Goal: Register for event/course

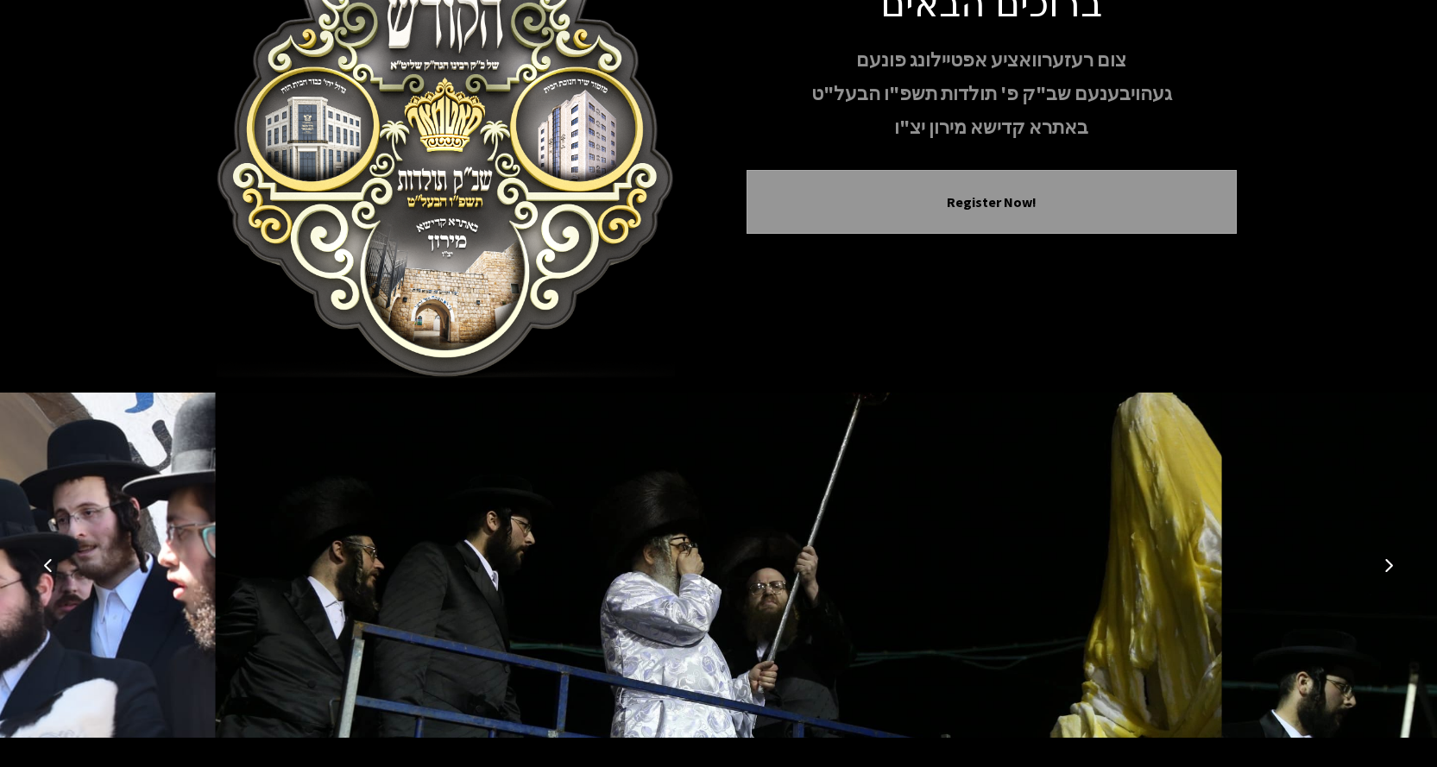
scroll to position [197, 0]
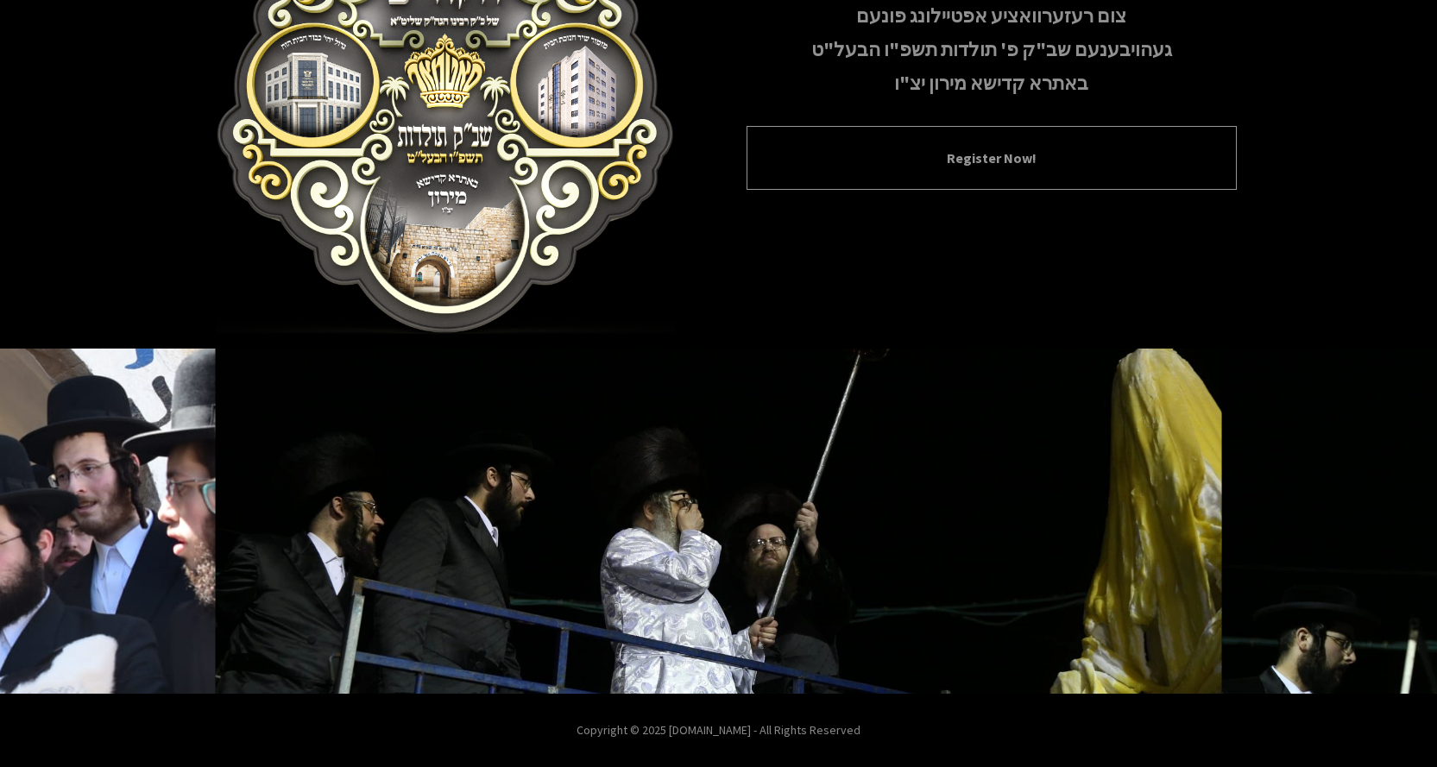
click at [974, 151] on button "Register Now!" at bounding box center [991, 158] width 447 height 21
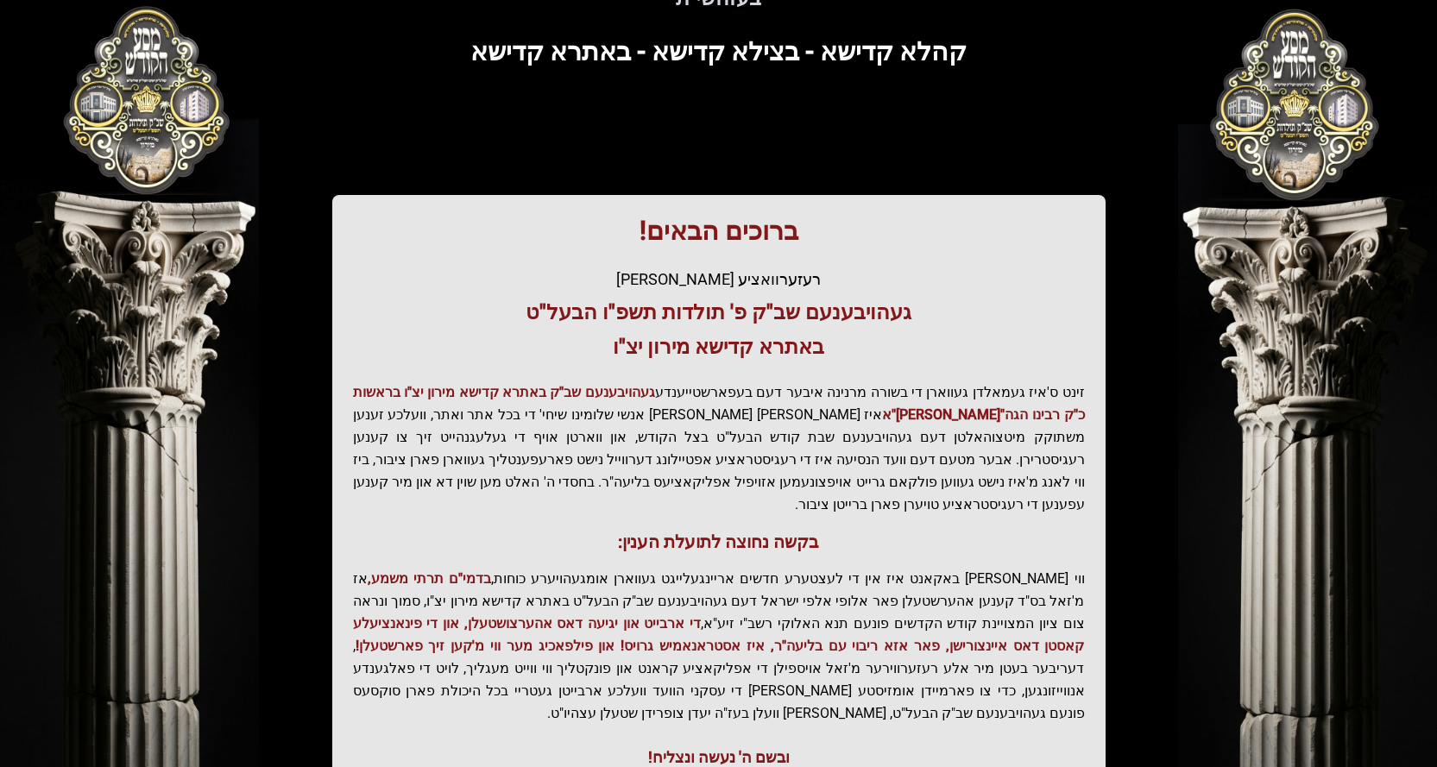
scroll to position [232, 0]
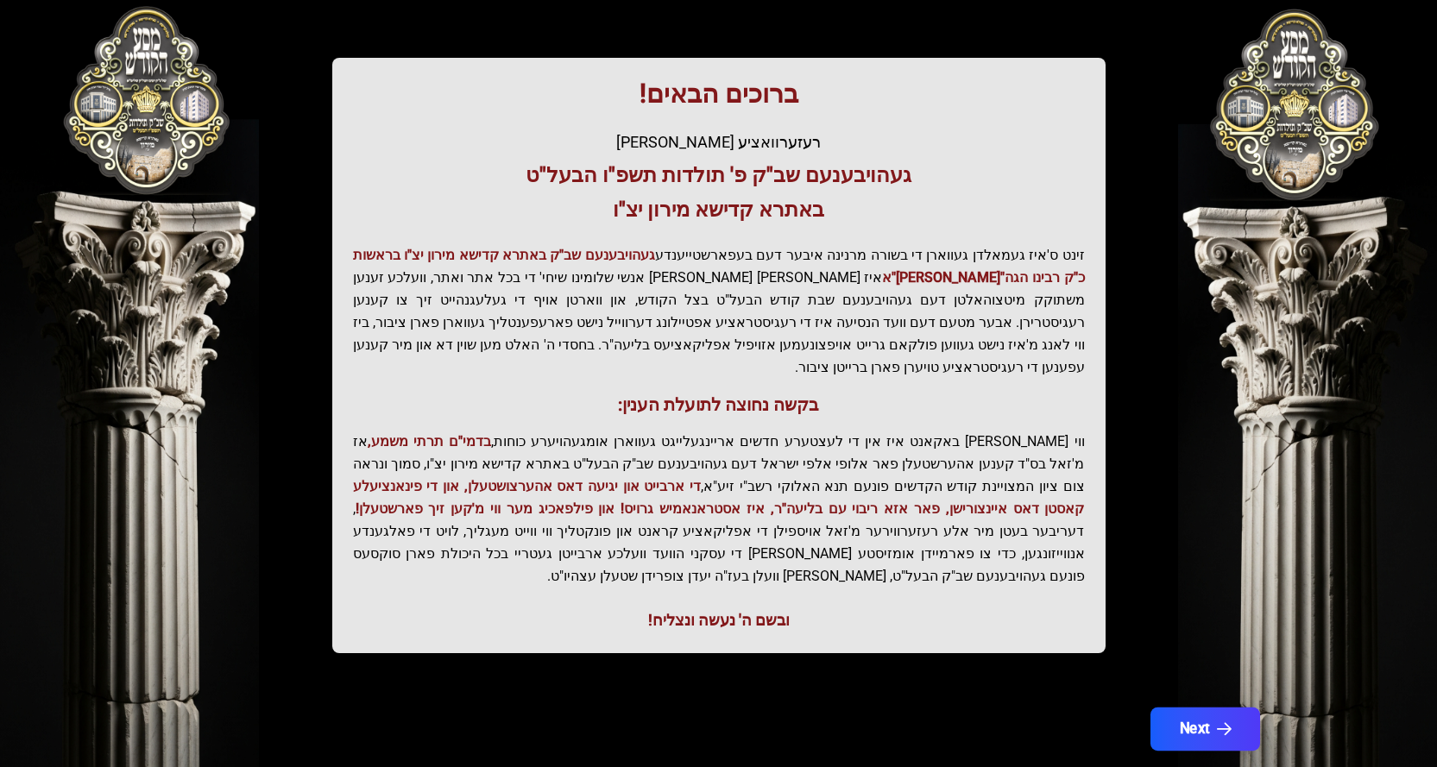
click at [1186, 708] on button "Next" at bounding box center [1204, 729] width 110 height 43
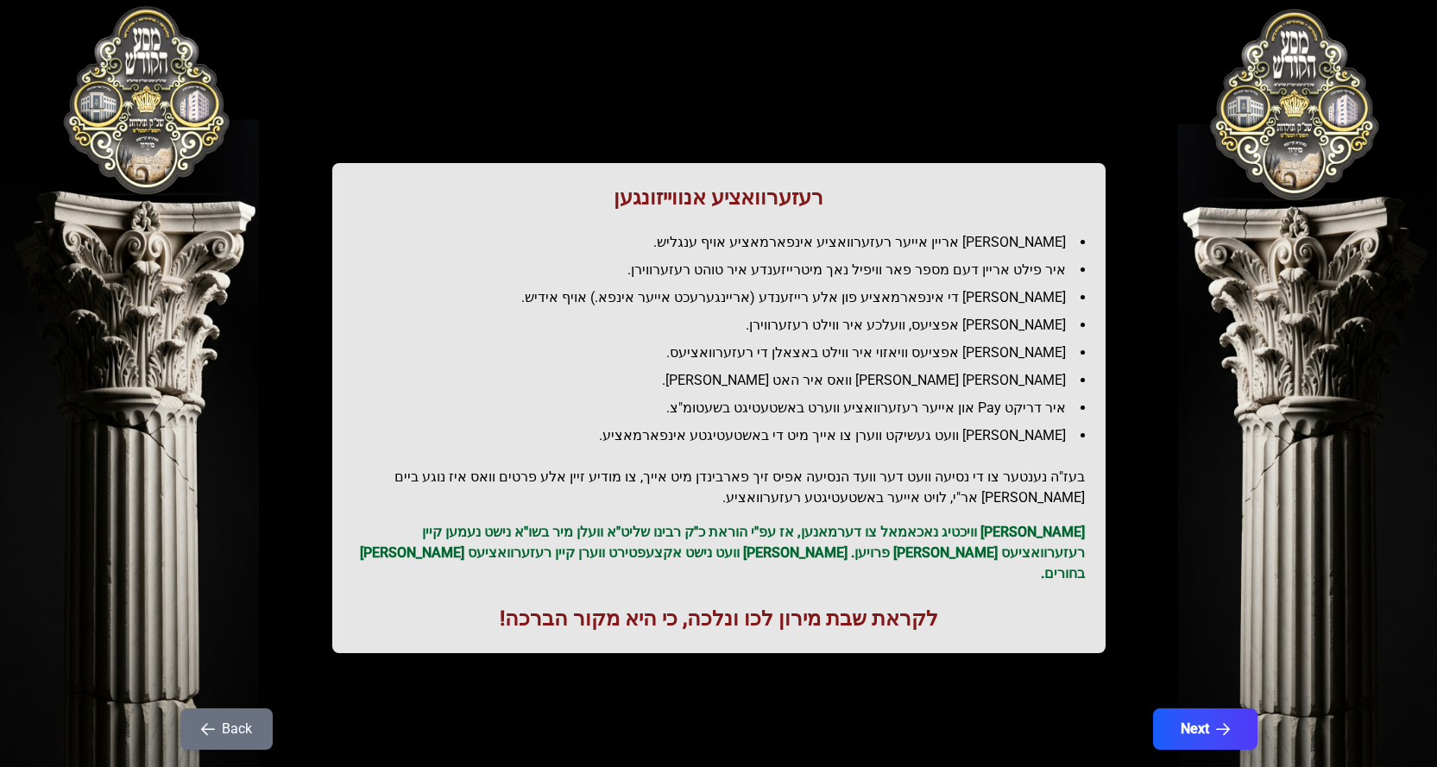
scroll to position [68, 0]
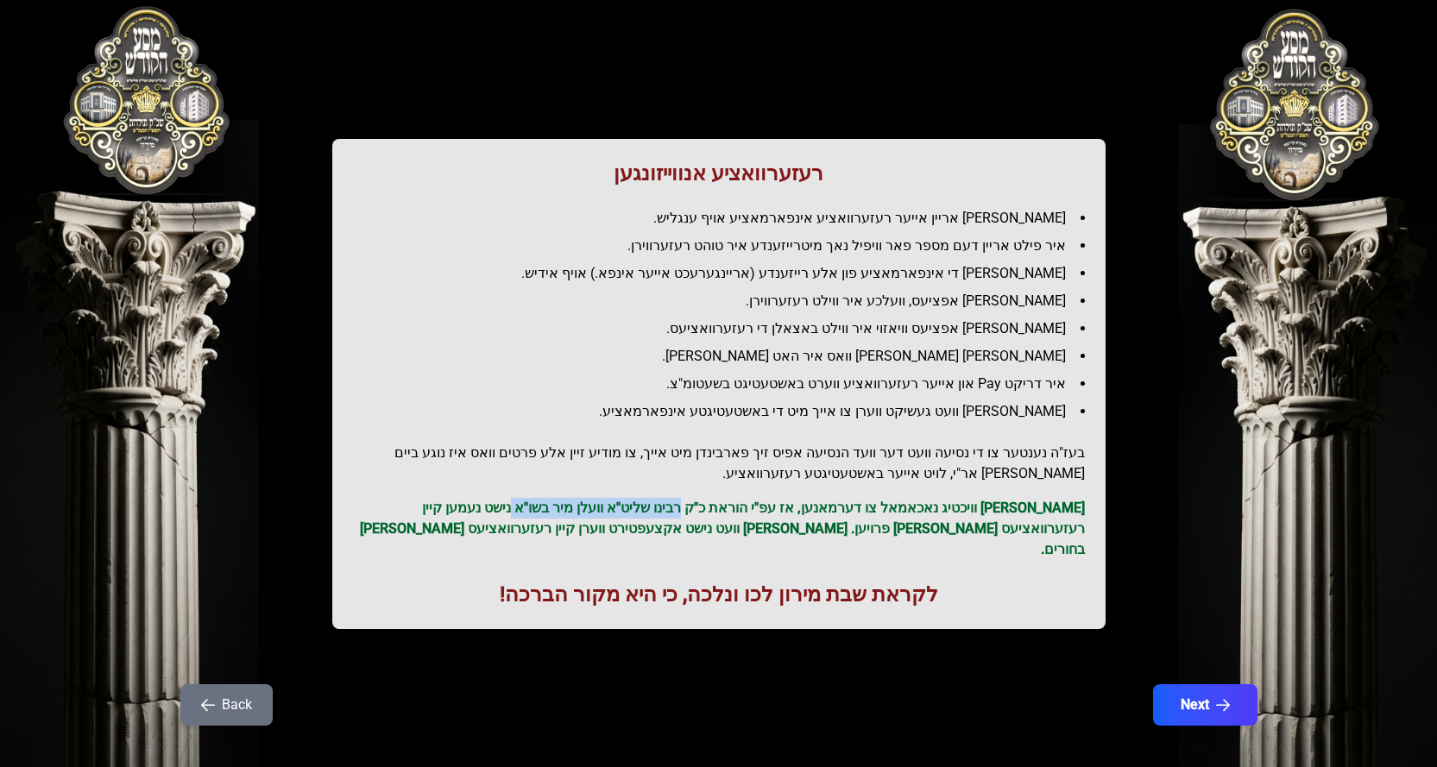
drag, startPoint x: 727, startPoint y: 510, endPoint x: 551, endPoint y: 509, distance: 175.2
click at [551, 509] on p "[PERSON_NAME] וויכטיג נאכאמאל צו דערמאנען, אז עפ"י הוראת כ"ק רבינו שליט"א וועלן…" at bounding box center [719, 529] width 732 height 62
drag, startPoint x: 897, startPoint y: 519, endPoint x: 572, endPoint y: 530, distance: 325.5
click at [572, 530] on p "[PERSON_NAME] וויכטיג נאכאמאל צו דערמאנען, אז עפ"י הוראת כ"ק רבינו שליט"א וועלן…" at bounding box center [719, 529] width 732 height 62
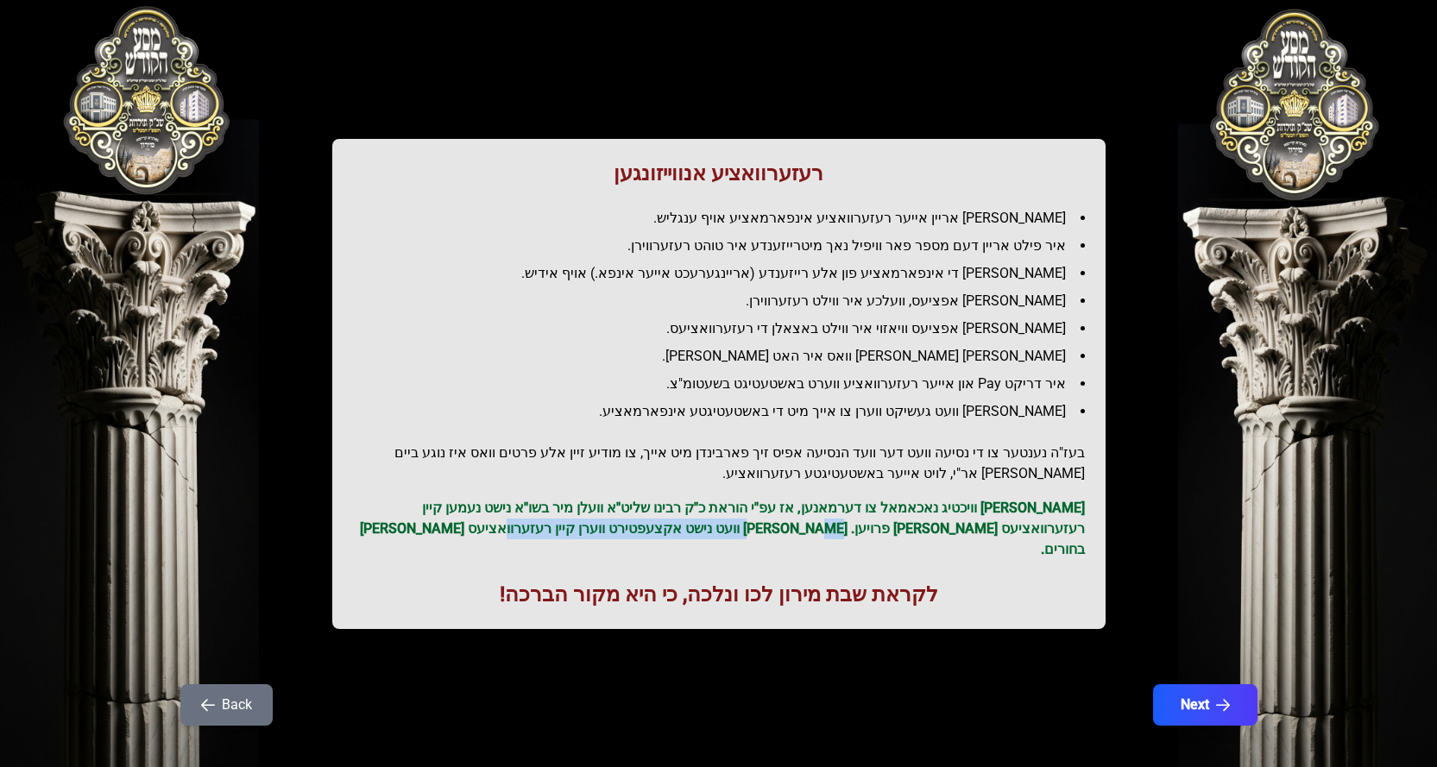
click at [572, 530] on p "[PERSON_NAME] וויכטיג נאכאמאל צו דערמאנען, אז עפ"י הוראת כ"ק רבינו שליט"א וועלן…" at bounding box center [719, 529] width 732 height 62
drag, startPoint x: 758, startPoint y: 378, endPoint x: 721, endPoint y: 387, distance: 37.3
click at [721, 387] on li "איר דריקט Pay און אייער רעזערוואציע ווערט באשטעטיגט בשעטומ"צ." at bounding box center [726, 384] width 718 height 21
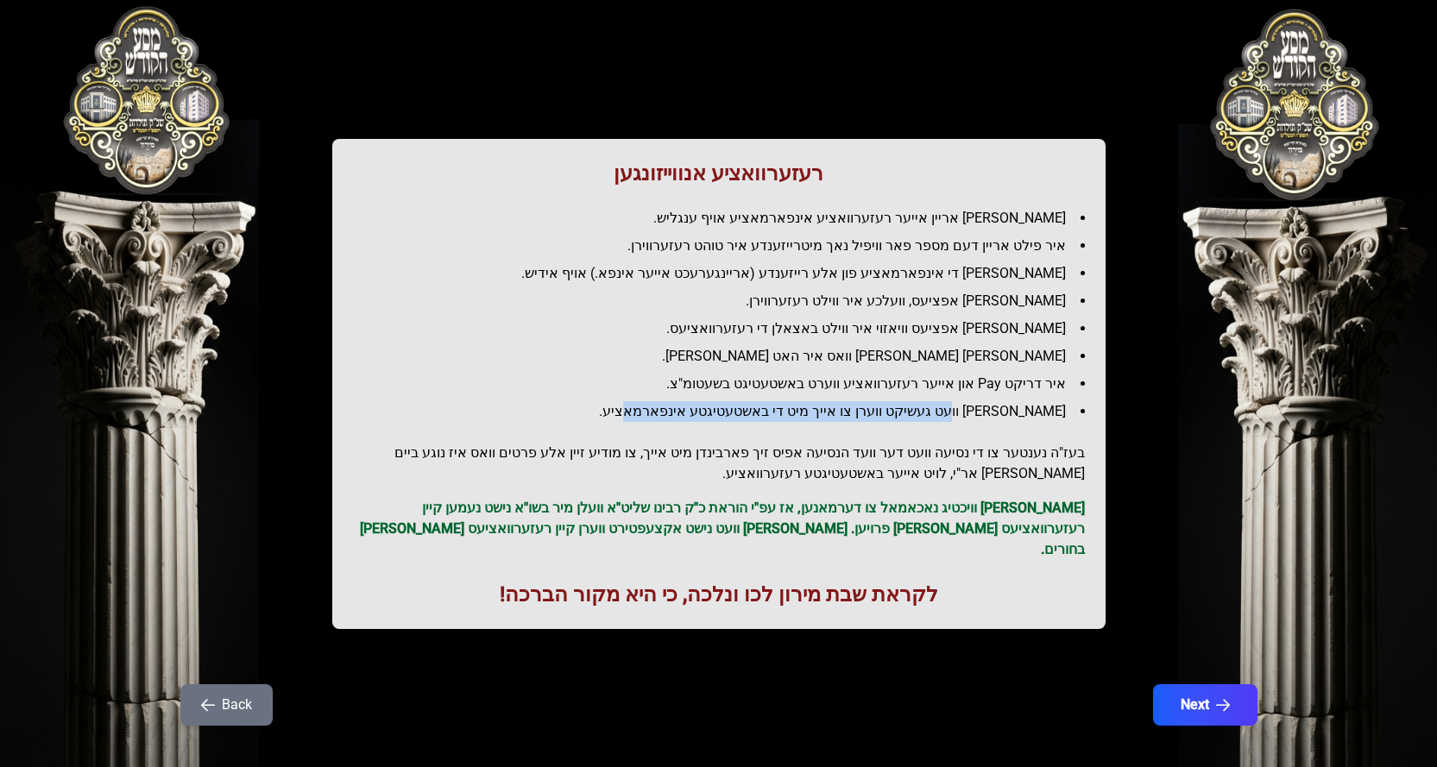
drag, startPoint x: 982, startPoint y: 414, endPoint x: 675, endPoint y: 419, distance: 307.2
click at [675, 419] on li "[PERSON_NAME] וועט געשיקט ווערן צו אייך מיט די באשטעטיגטע אינפארמאציע." at bounding box center [726, 411] width 718 height 21
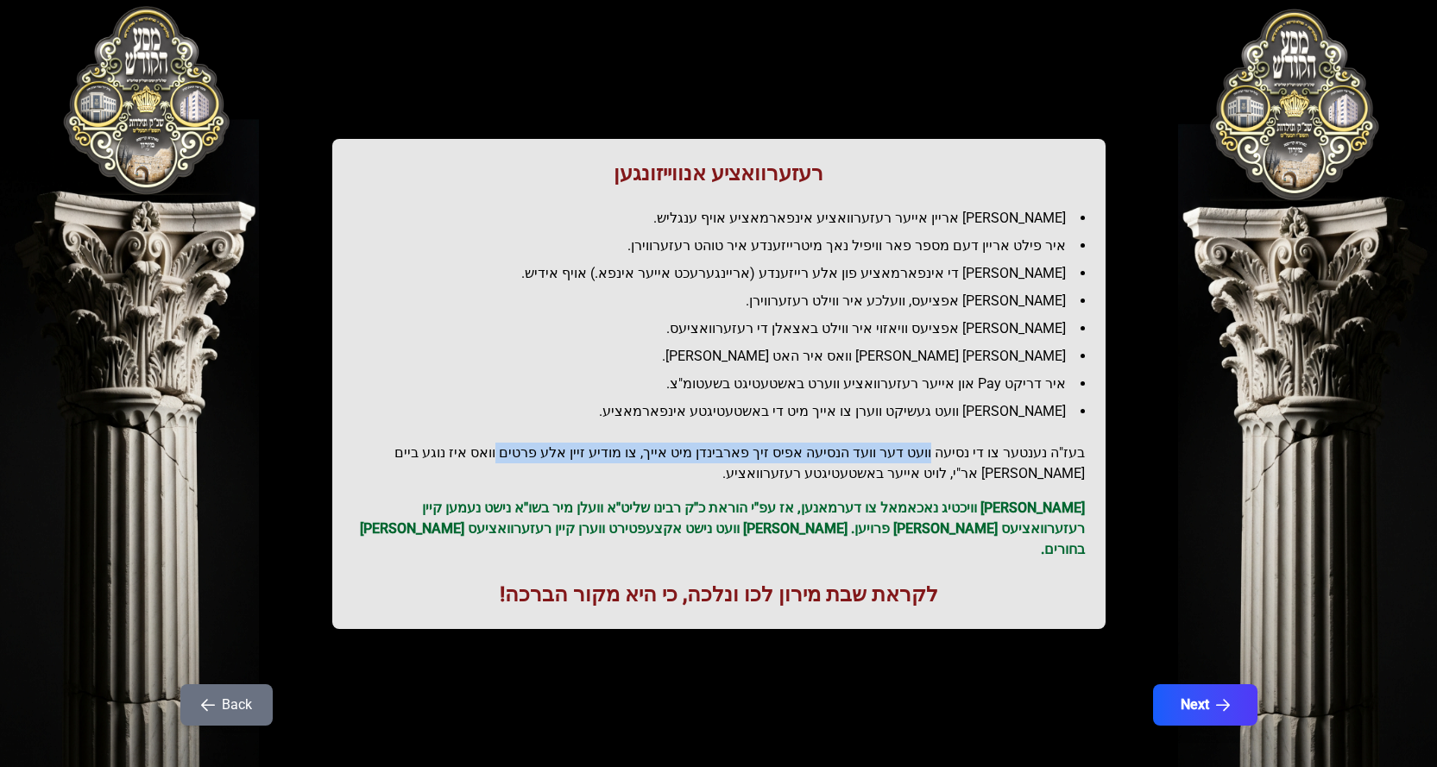
drag, startPoint x: 940, startPoint y: 443, endPoint x: 544, endPoint y: 453, distance: 395.3
click at [544, 453] on h2 "בעז"ה נענטער צו די נסיעה וועט דער וועד הנסיעה אפיס זיך פארבינדן מיט אייך, צו מו…" at bounding box center [719, 463] width 732 height 41
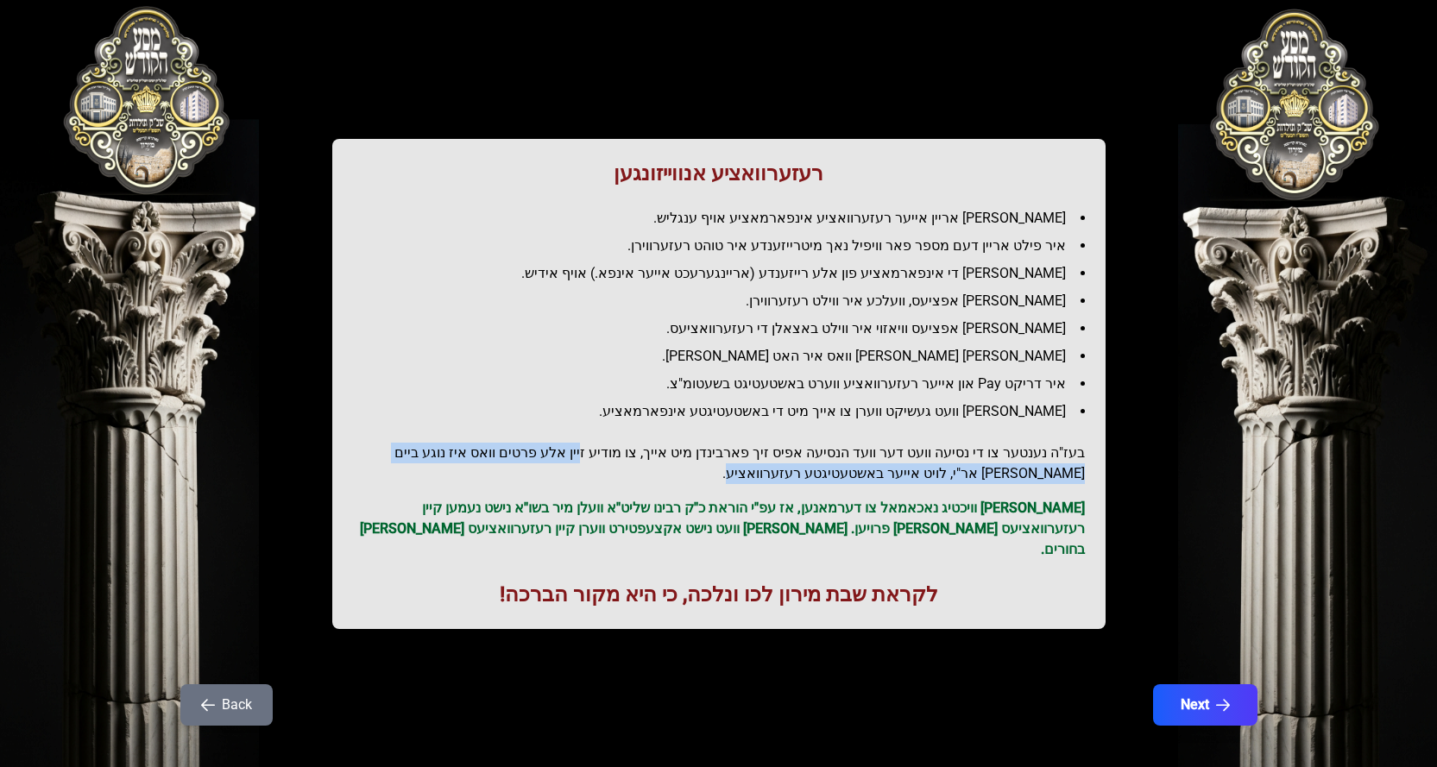
drag, startPoint x: 617, startPoint y: 450, endPoint x: 384, endPoint y: 476, distance: 234.4
click at [384, 476] on h2 "בעז"ה נענטער צו די נסיעה וועט דער וועד הנסיעה אפיס זיך פארבינדן מיט אייך, צו מו…" at bounding box center [719, 463] width 732 height 41
click at [514, 458] on h2 "בעז"ה נענטער צו די נסיעה וועט דער וועד הנסיעה אפיס זיך פארבינדן מיט אייך, צו מו…" at bounding box center [719, 463] width 732 height 41
drag, startPoint x: 568, startPoint y: 450, endPoint x: 381, endPoint y: 450, distance: 186.4
click at [381, 449] on h2 "בעז"ה נענטער צו די נסיעה וועט דער וועד הנסיעה אפיס זיך פארבינדן מיט אייך, צו מו…" at bounding box center [719, 463] width 732 height 41
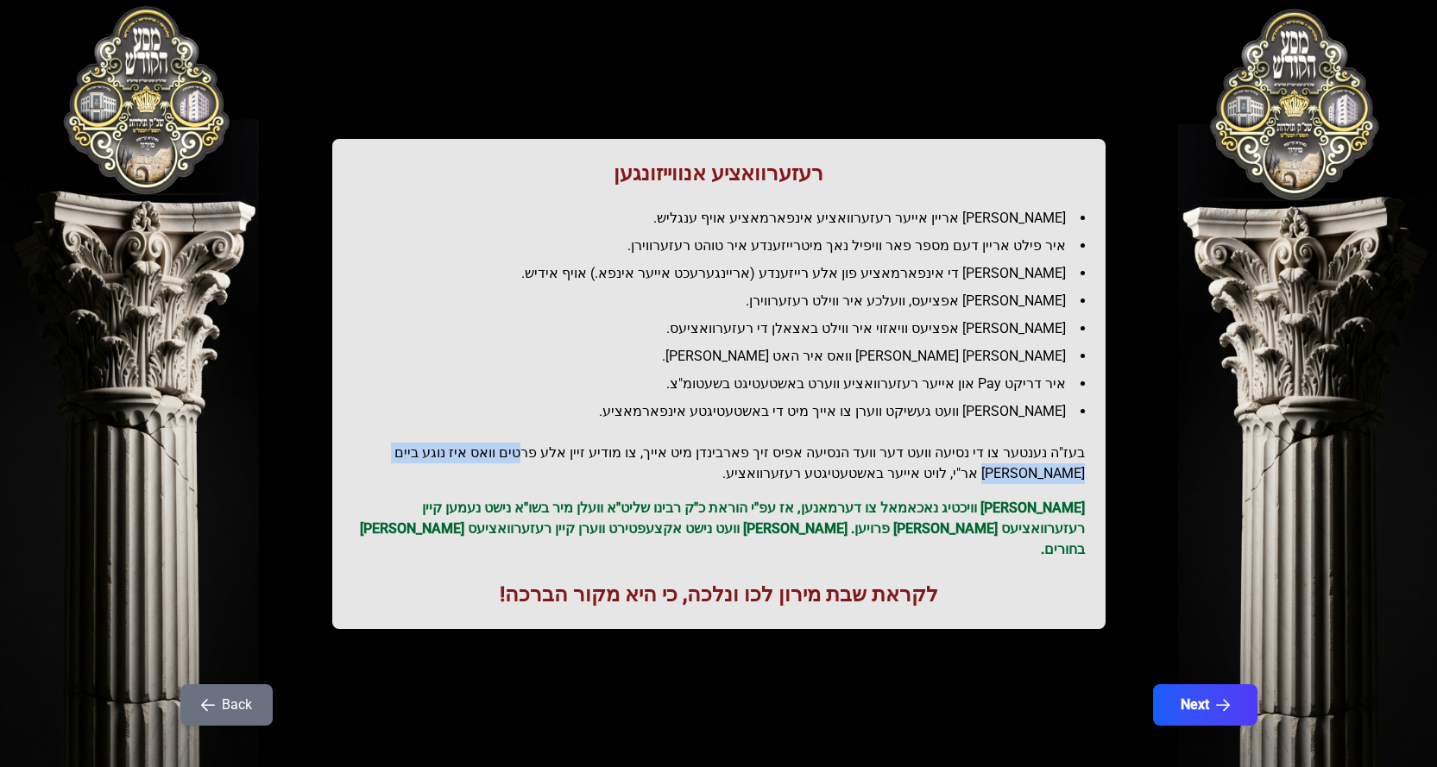
click at [381, 450] on h2 "בעז"ה נענטער צו די נסיעה וועט דער וועד הנסיעה אפיס זיך פארבינדן מיט אייך, צו מו…" at bounding box center [719, 463] width 732 height 41
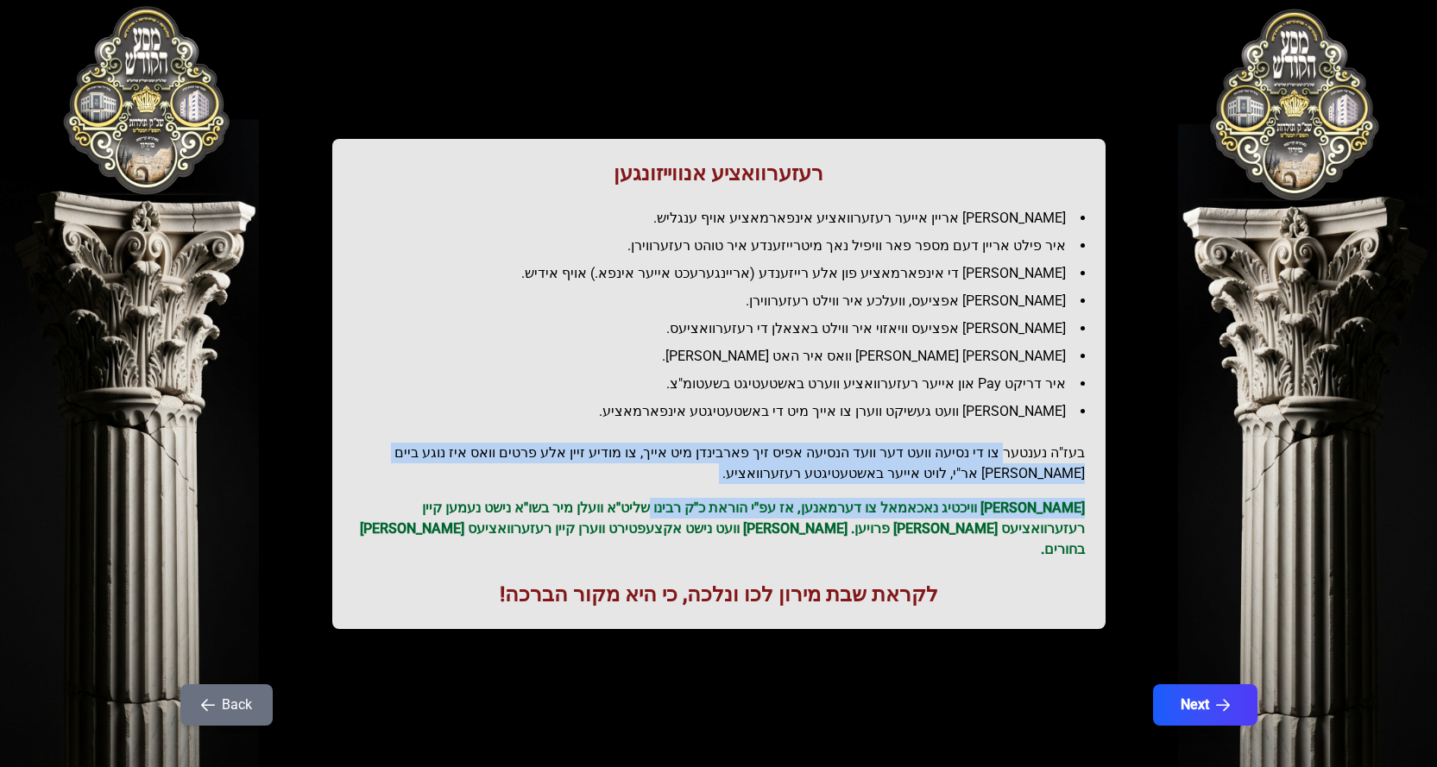
drag, startPoint x: 1009, startPoint y: 452, endPoint x: 695, endPoint y: 512, distance: 319.7
click at [695, 512] on div "רעזערוואציע אנווייזונגען איר לייגט אריין אייער רעזערוואציע אינפארמאציע אויף ענג…" at bounding box center [718, 384] width 773 height 490
